Goal: Find specific page/section: Find specific page/section

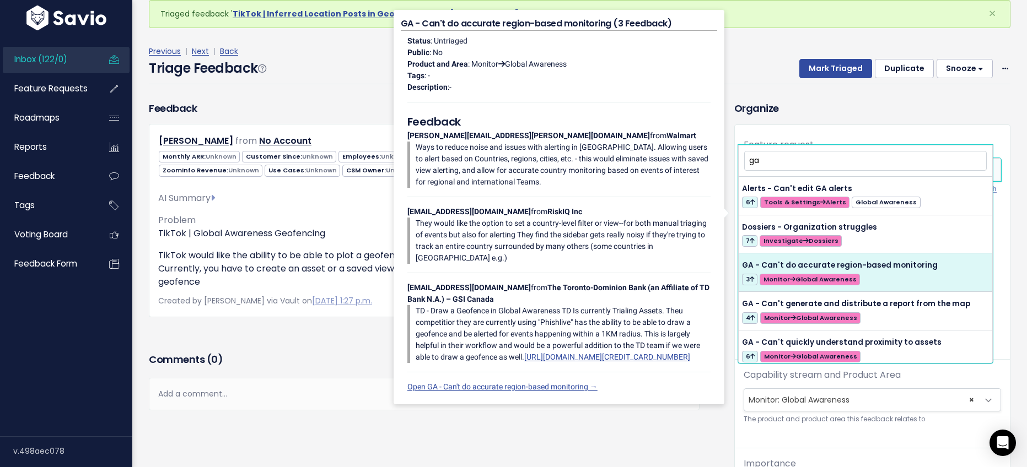
scroll to position [39, 0]
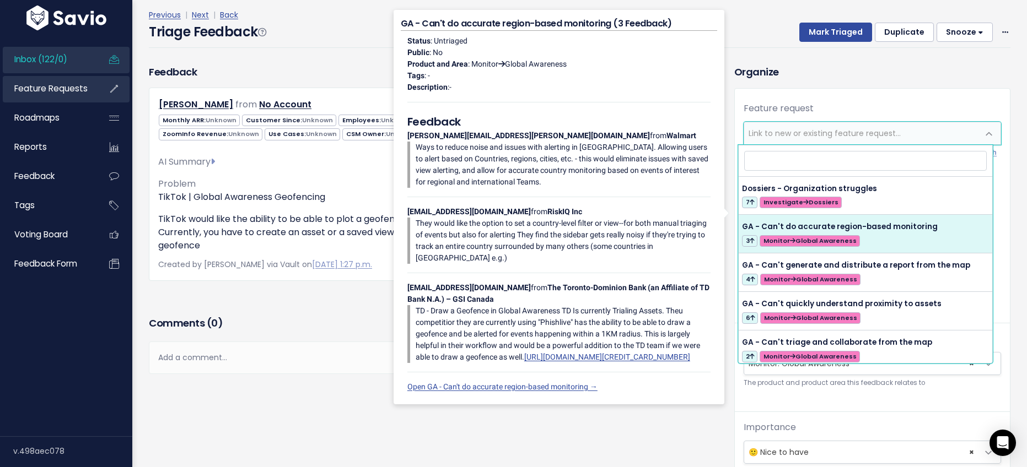
click at [41, 88] on span "Feature Requests" at bounding box center [50, 89] width 73 height 12
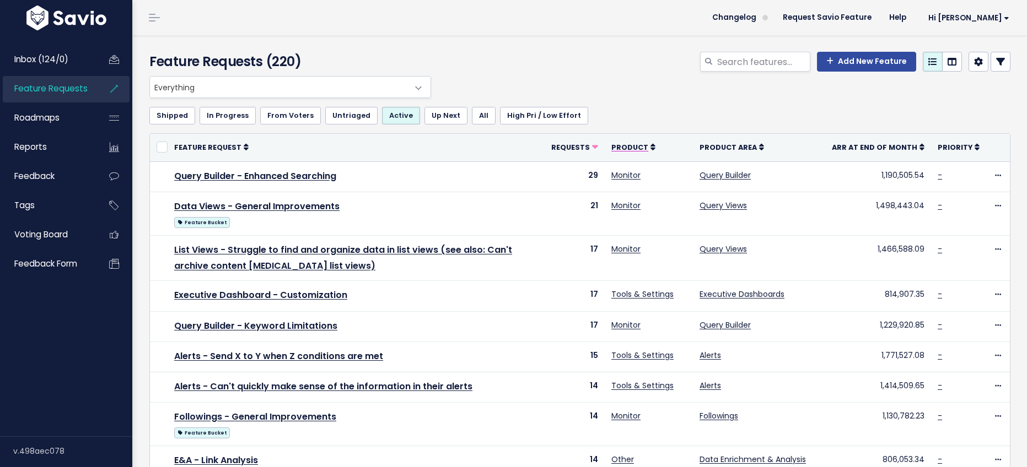
click at [644, 148] on span "Product" at bounding box center [629, 147] width 37 height 9
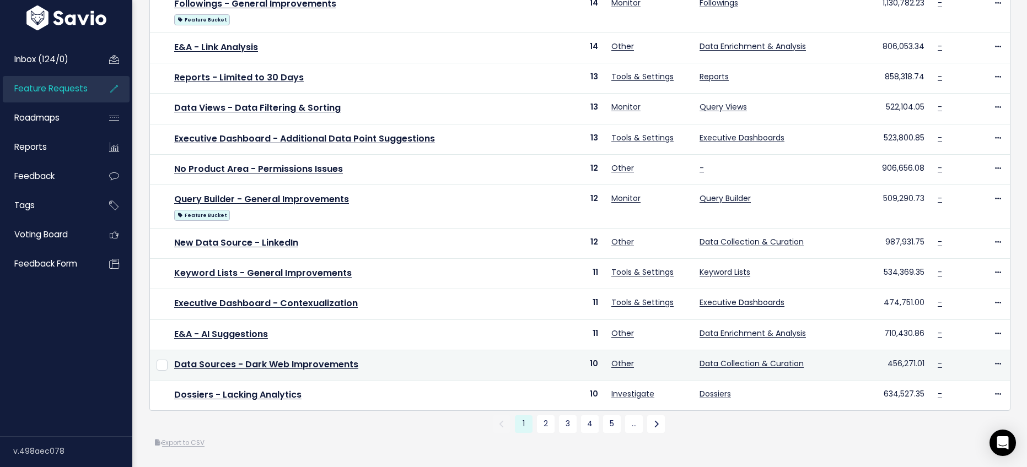
scroll to position [430, 0]
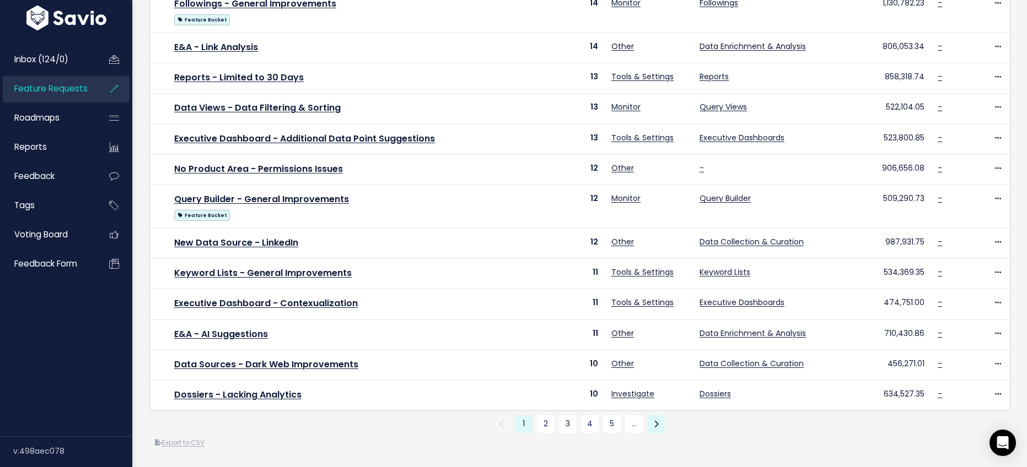
click at [656, 418] on link at bounding box center [656, 425] width 18 height 18
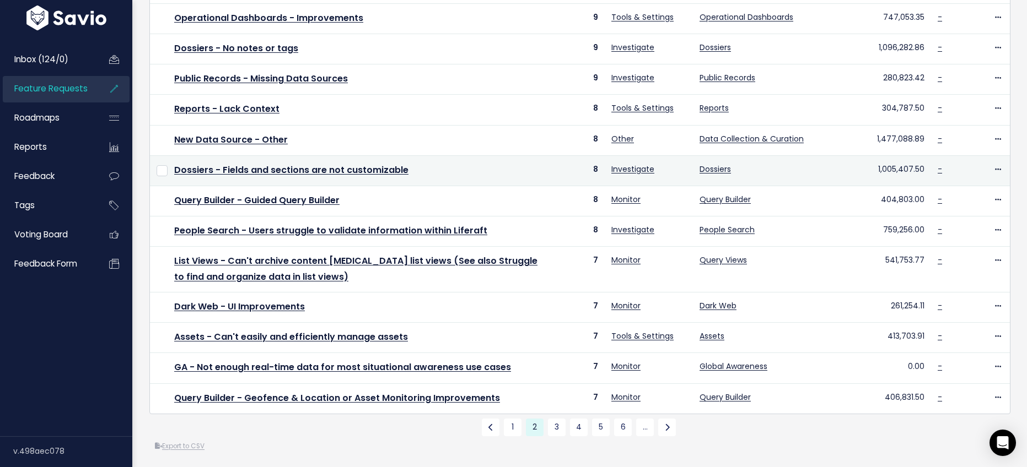
scroll to position [376, 0]
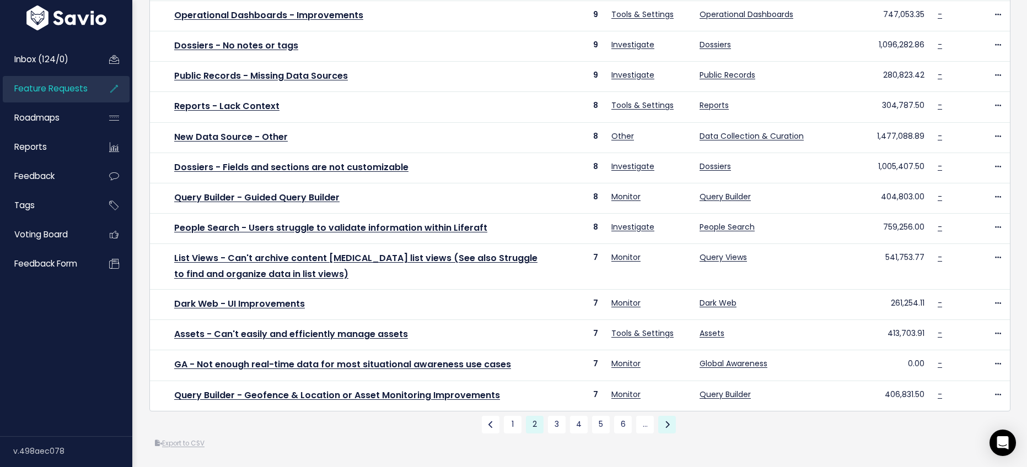
click at [661, 434] on link at bounding box center [667, 425] width 18 height 18
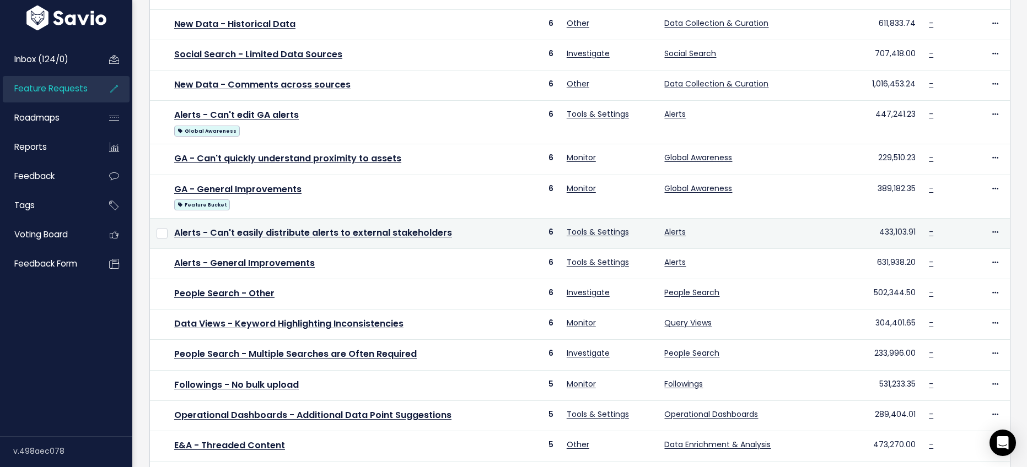
scroll to position [225, 0]
